Goal: Task Accomplishment & Management: Use online tool/utility

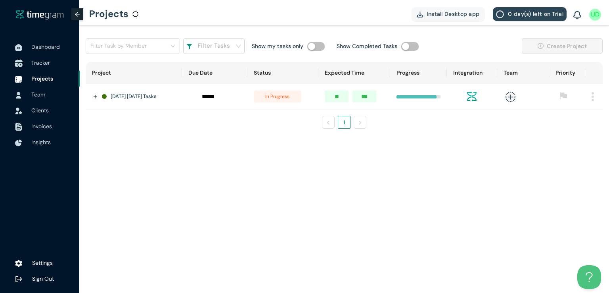
click at [33, 61] on span "Tracker" at bounding box center [40, 62] width 19 height 7
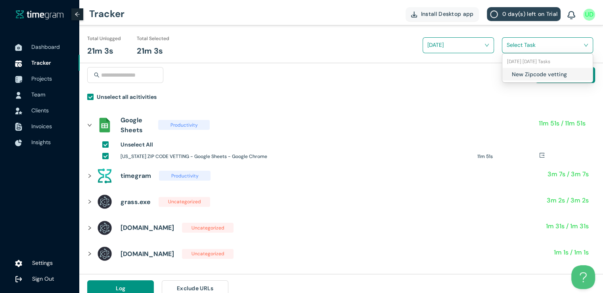
click at [526, 44] on input "search" at bounding box center [545, 45] width 76 height 12
click at [508, 72] on div "New Zipcode vetting" at bounding box center [547, 74] width 90 height 13
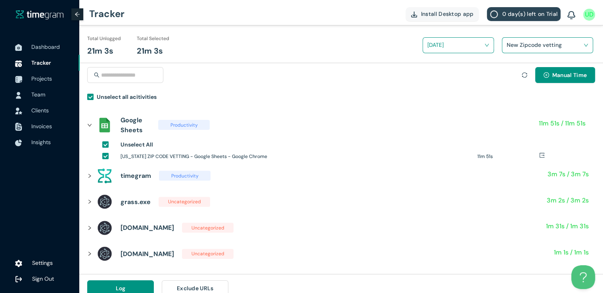
scroll to position [9, 0]
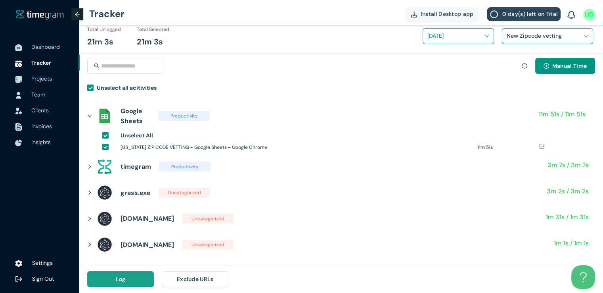
click at [128, 274] on button "Log" at bounding box center [120, 279] width 67 height 16
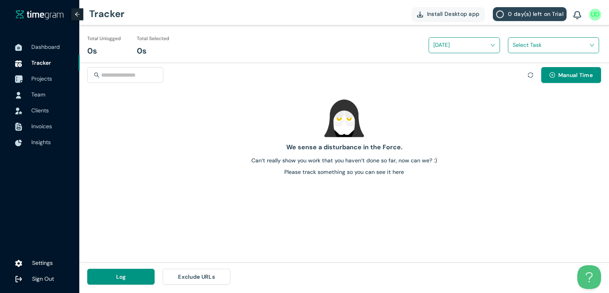
click at [38, 81] on span "Projects" at bounding box center [41, 78] width 21 height 7
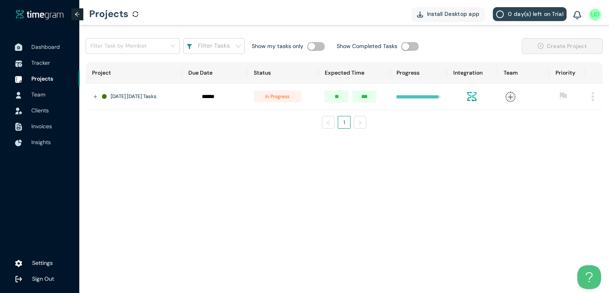
click at [42, 44] on span "Dashboard" at bounding box center [45, 46] width 29 height 7
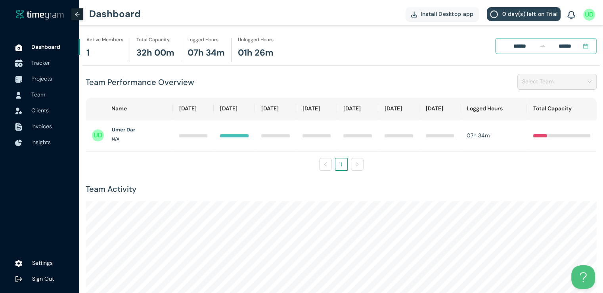
click at [42, 64] on span "Tracker" at bounding box center [40, 62] width 19 height 7
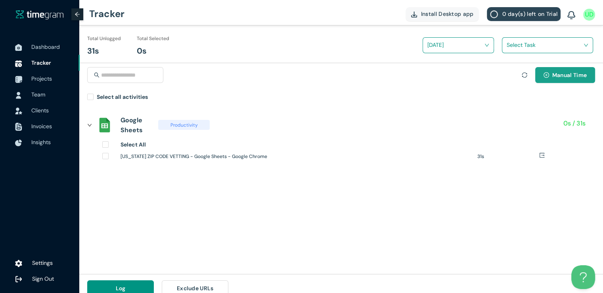
click at [573, 74] on span "Manual Time" at bounding box center [569, 75] width 34 height 9
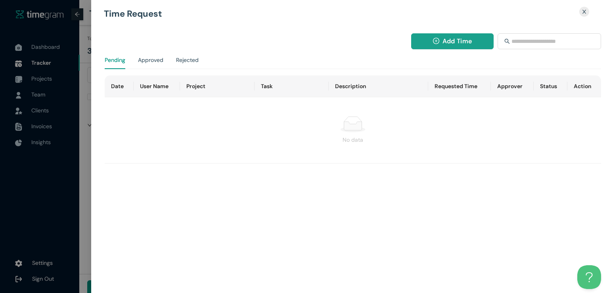
click at [442, 42] on span "Add Time" at bounding box center [456, 41] width 29 height 10
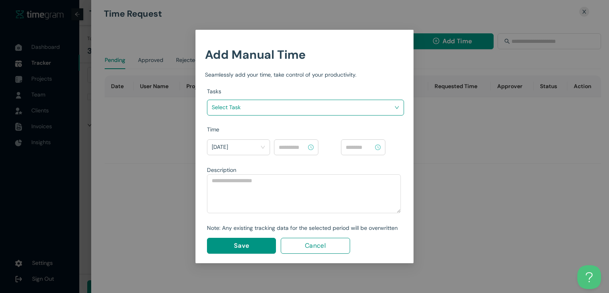
click at [338, 118] on div "Tasks Select Task" at bounding box center [305, 106] width 197 height 38
click at [342, 111] on input "search" at bounding box center [303, 107] width 182 height 12
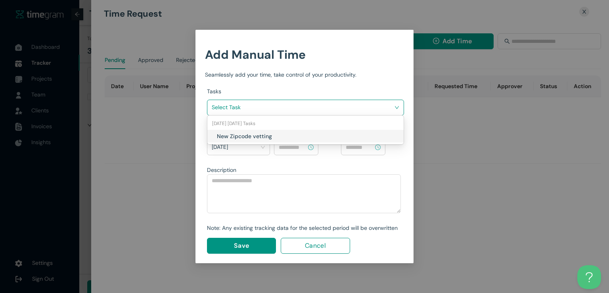
click at [288, 135] on h1 "New Zipcode vetting" at bounding box center [263, 136] width 93 height 9
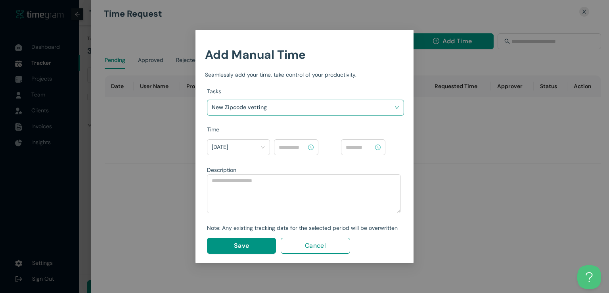
click at [294, 147] on input at bounding box center [293, 147] width 28 height 9
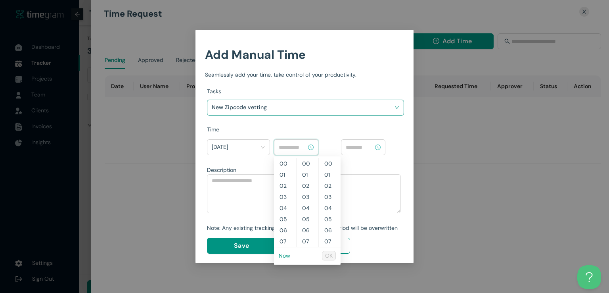
click at [284, 254] on link "Now" at bounding box center [284, 255] width 11 height 7
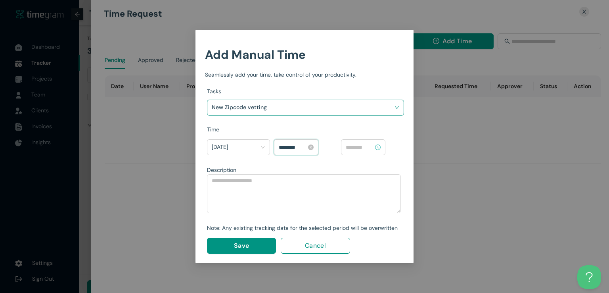
click at [291, 146] on input "********" at bounding box center [293, 147] width 28 height 9
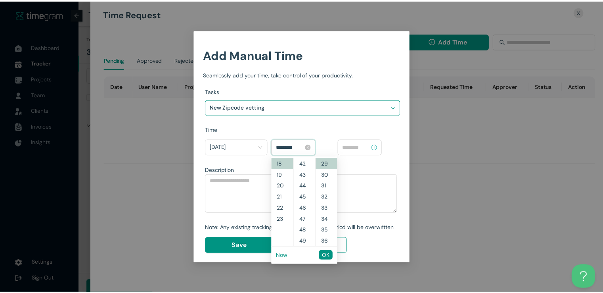
scroll to position [111, 0]
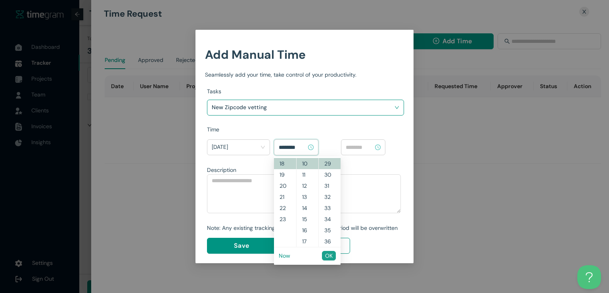
click at [330, 258] on span "OK" at bounding box center [329, 255] width 8 height 9
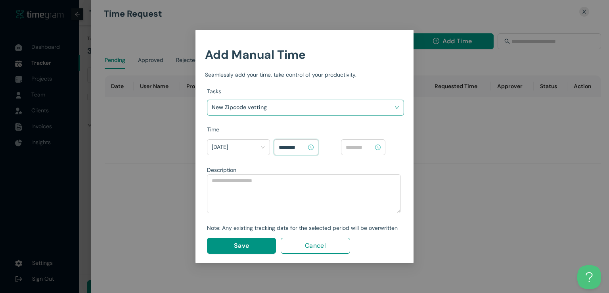
type input "********"
click at [356, 149] on input at bounding box center [360, 147] width 28 height 9
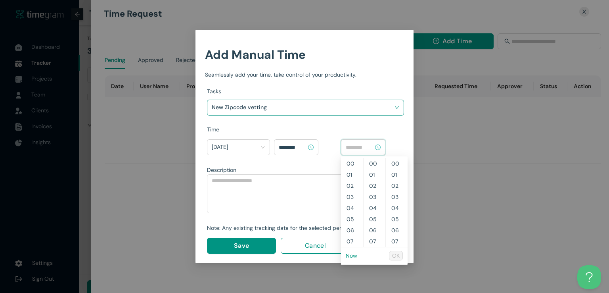
click at [347, 256] on link "Now" at bounding box center [351, 255] width 11 height 7
type input "********"
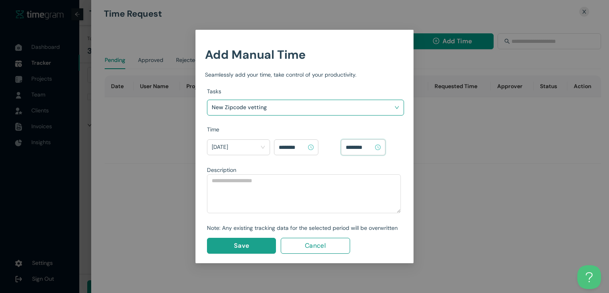
click at [230, 244] on button "Save" at bounding box center [241, 245] width 69 height 16
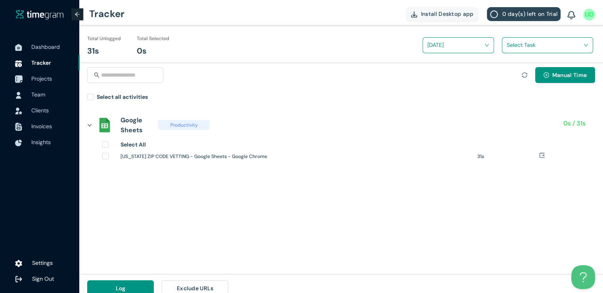
click at [37, 80] on span "Projects" at bounding box center [41, 78] width 21 height 7
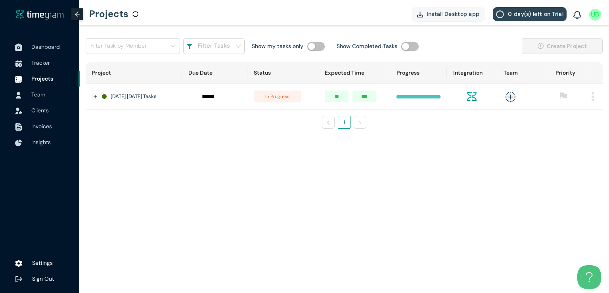
click at [43, 45] on span "Dashboard" at bounding box center [45, 46] width 29 height 7
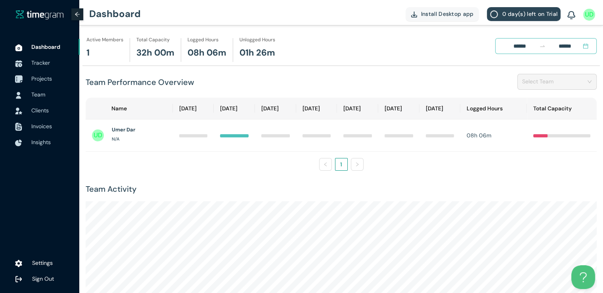
click at [38, 76] on span "Projects" at bounding box center [41, 78] width 21 height 7
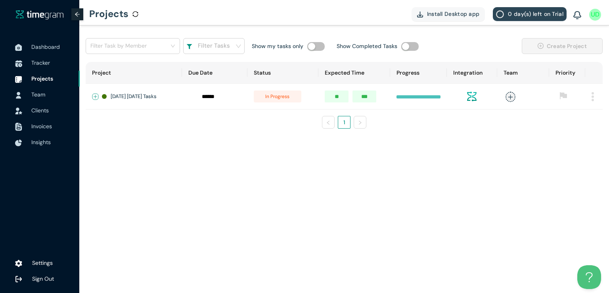
click at [94, 95] on button "Expand row" at bounding box center [95, 97] width 6 height 6
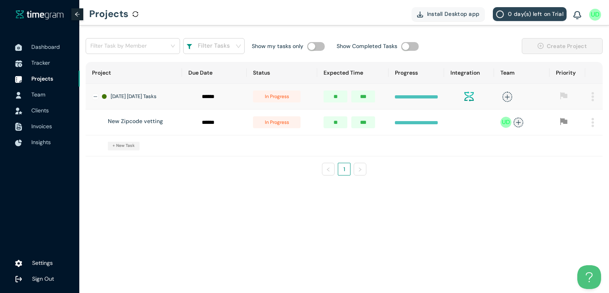
click at [281, 128] on span "in progress" at bounding box center [277, 122] width 48 height 12
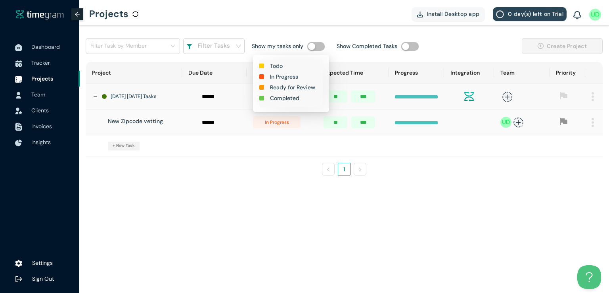
click at [285, 101] on h1 "Completed" at bounding box center [284, 98] width 29 height 9
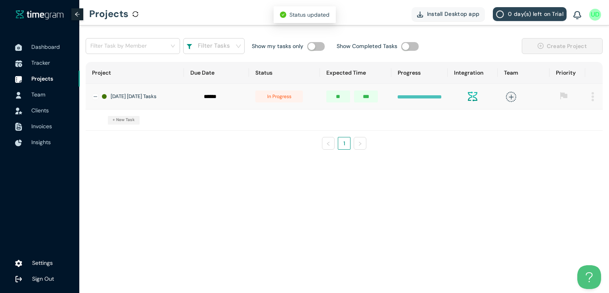
click at [280, 100] on span "in progress" at bounding box center [279, 96] width 48 height 12
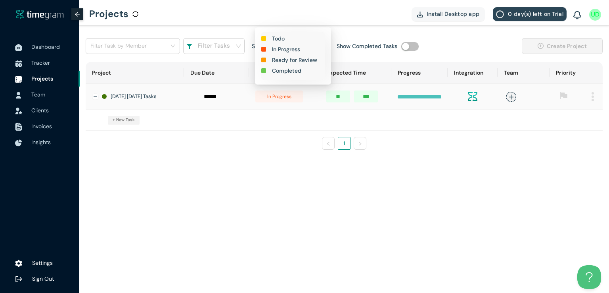
click at [286, 73] on h1 "Completed" at bounding box center [286, 70] width 29 height 9
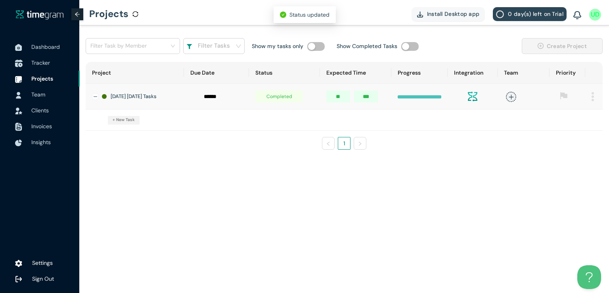
click at [47, 59] on span "Tracker" at bounding box center [40, 62] width 19 height 7
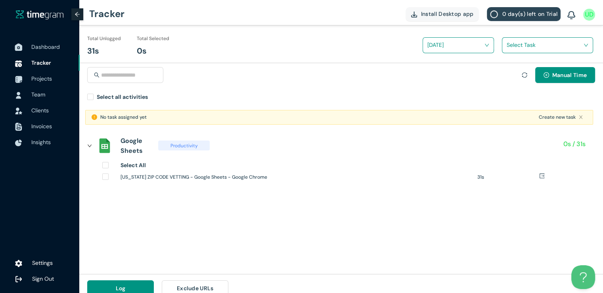
click at [46, 47] on span "Dashboard" at bounding box center [45, 46] width 29 height 7
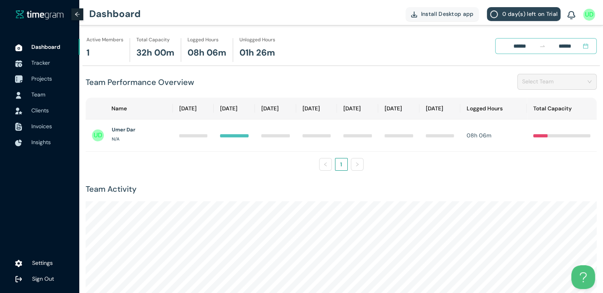
click at [46, 79] on span "Projects" at bounding box center [41, 78] width 21 height 7
